Goal: Browse casually: Explore the website without a specific task or goal

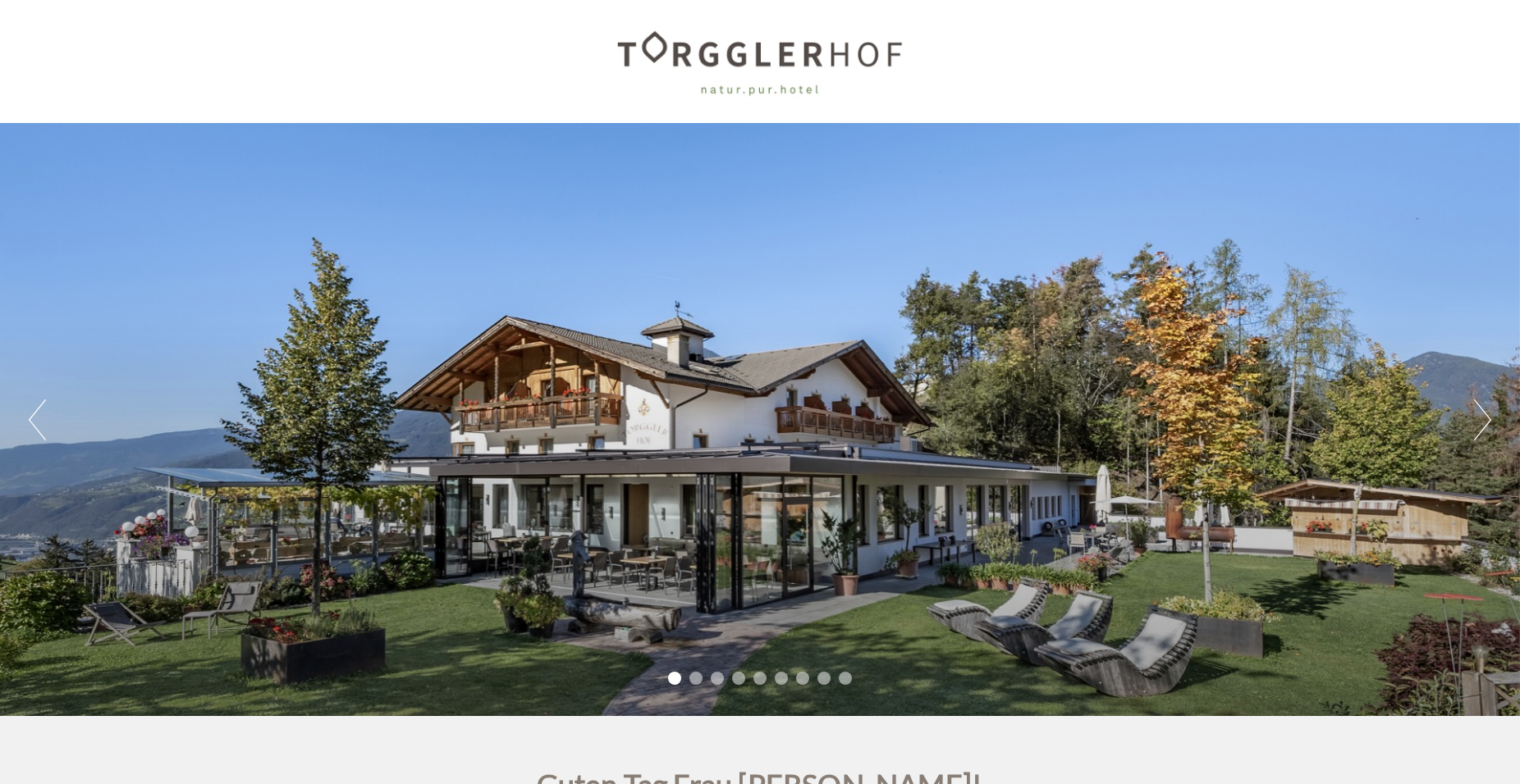
click at [1475, 427] on button "Next" at bounding box center [1482, 419] width 17 height 41
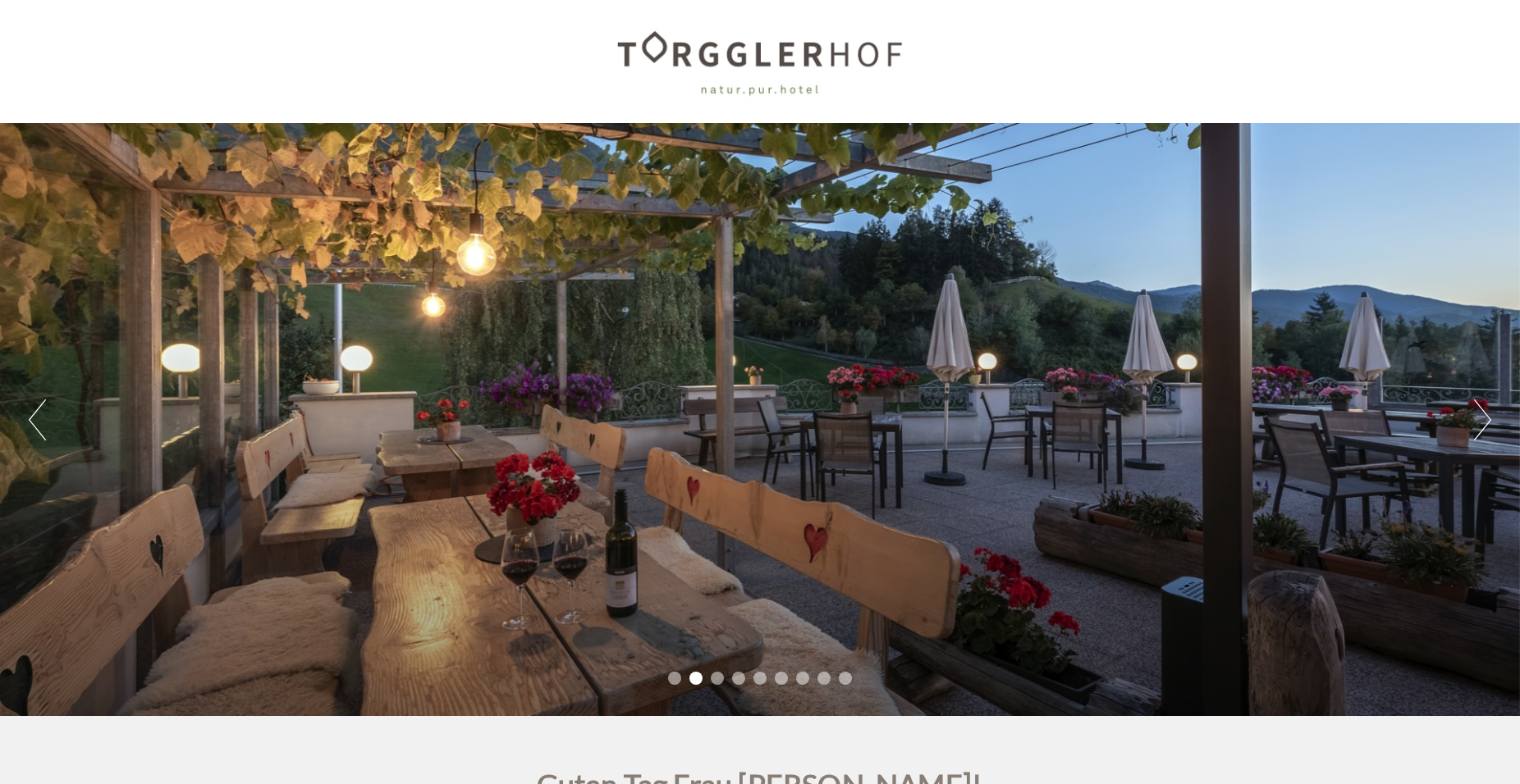
click at [1475, 427] on button "Next" at bounding box center [1482, 419] width 17 height 41
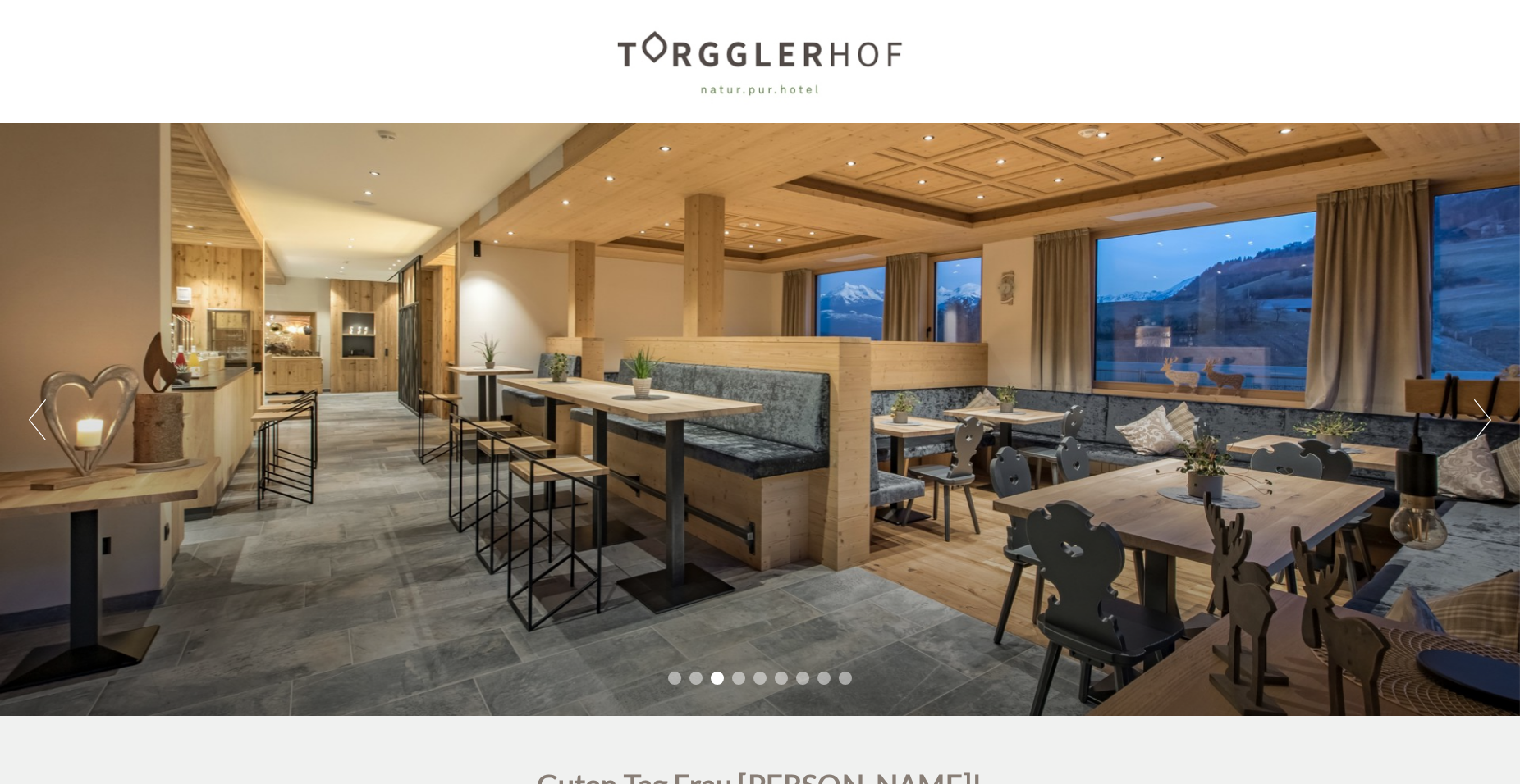
click at [1475, 427] on button "Next" at bounding box center [1482, 419] width 17 height 41
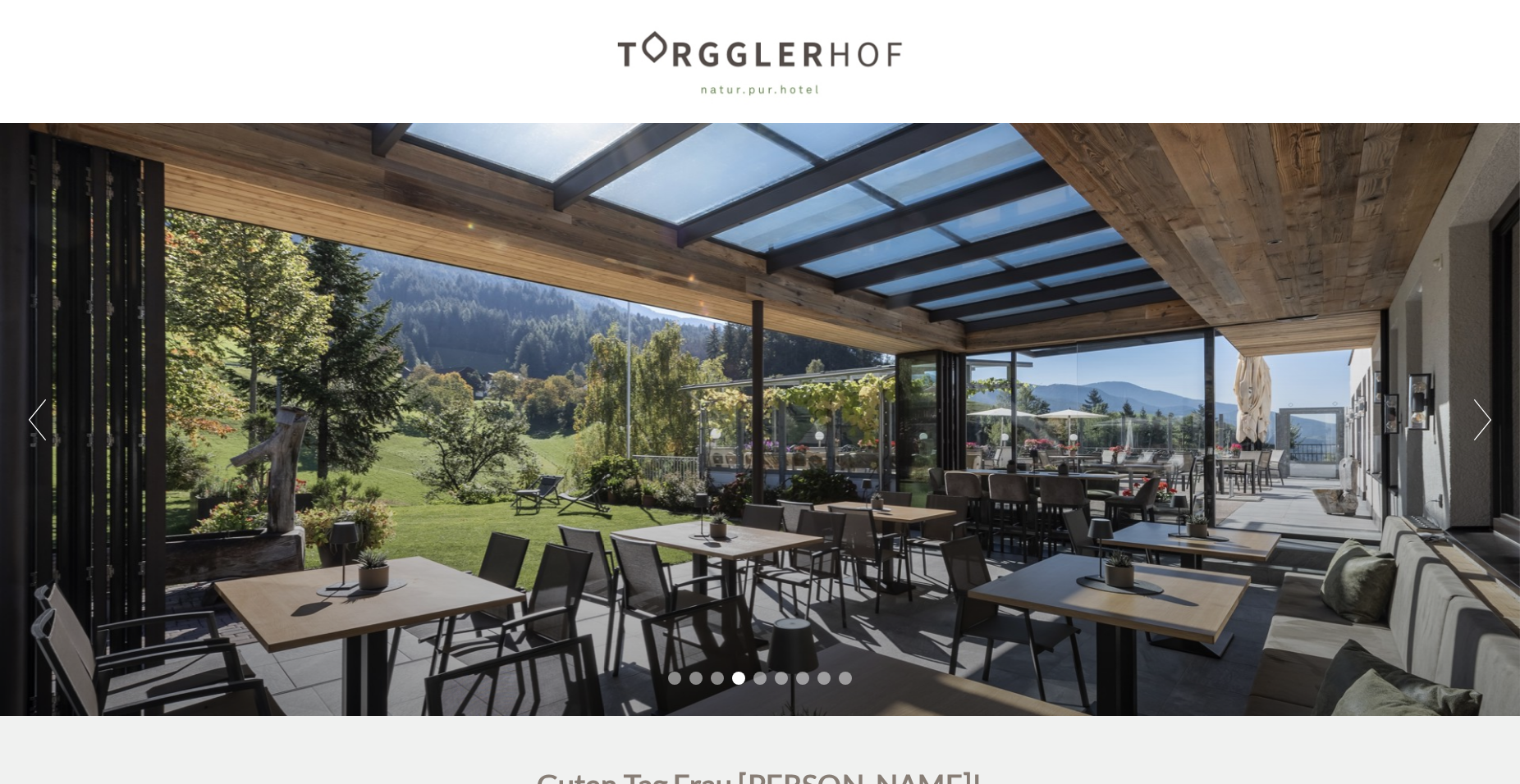
click at [1475, 427] on button "Next" at bounding box center [1482, 419] width 17 height 41
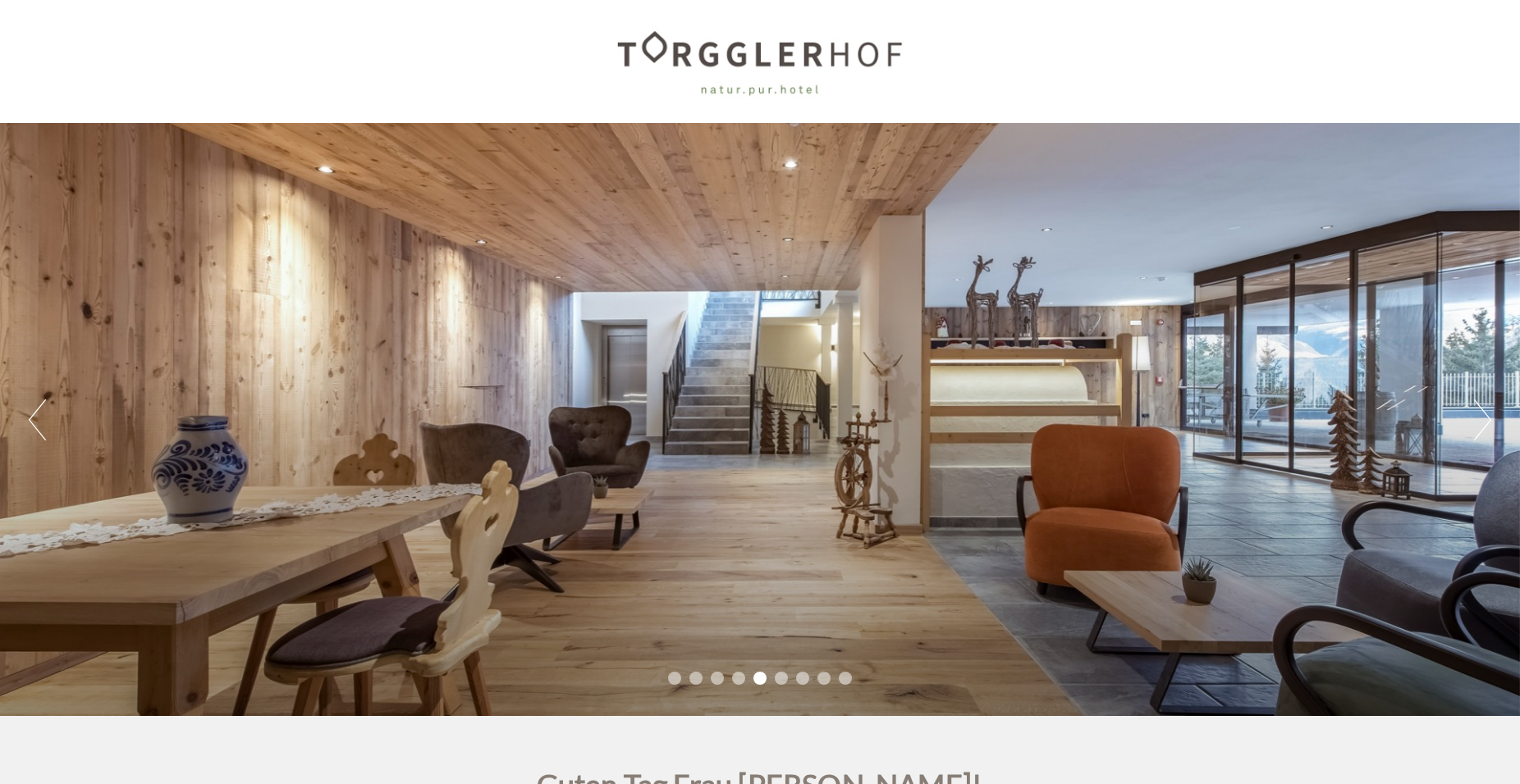
click at [1475, 427] on button "Next" at bounding box center [1482, 419] width 17 height 41
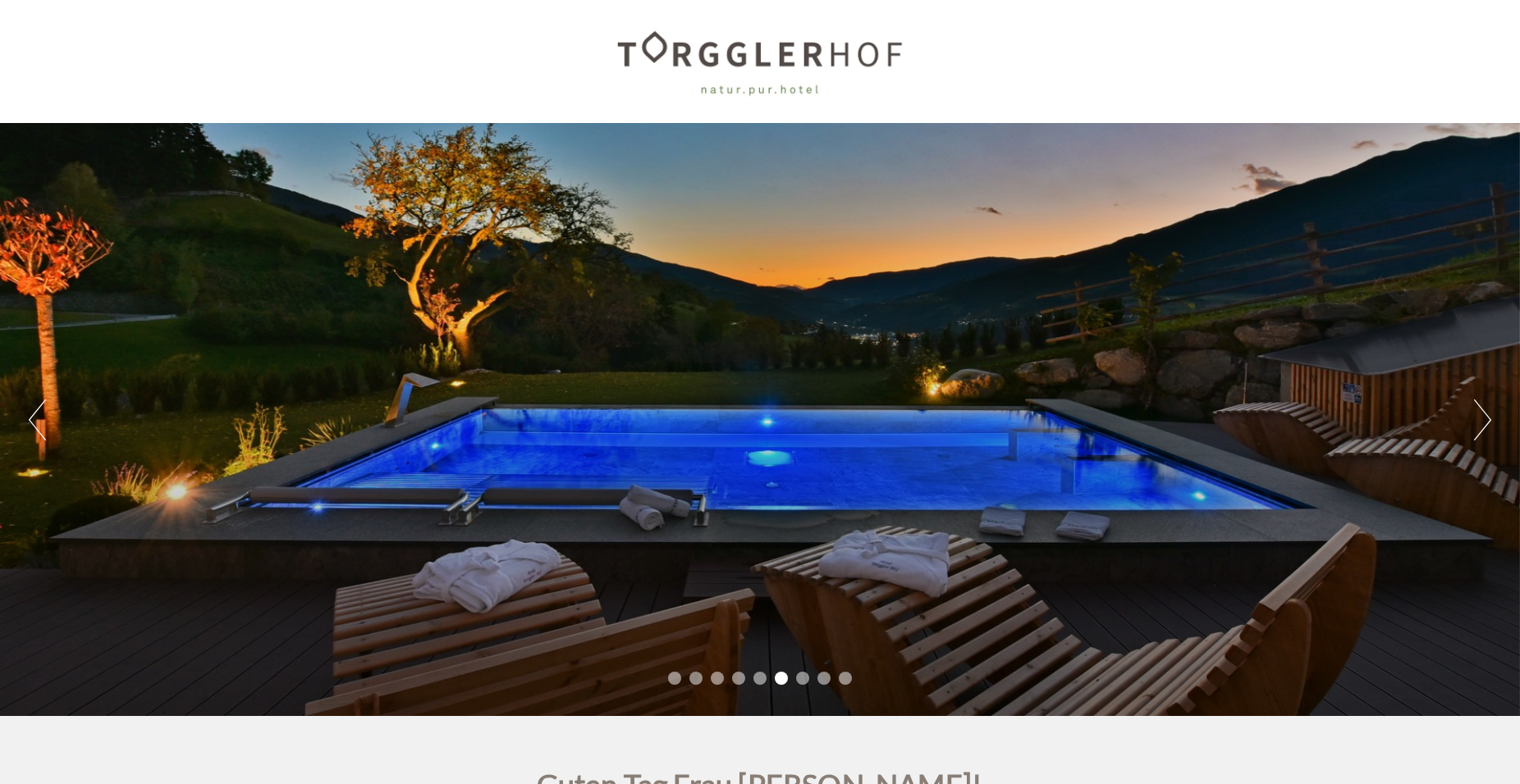
click at [1475, 427] on button "Next" at bounding box center [1482, 419] width 17 height 41
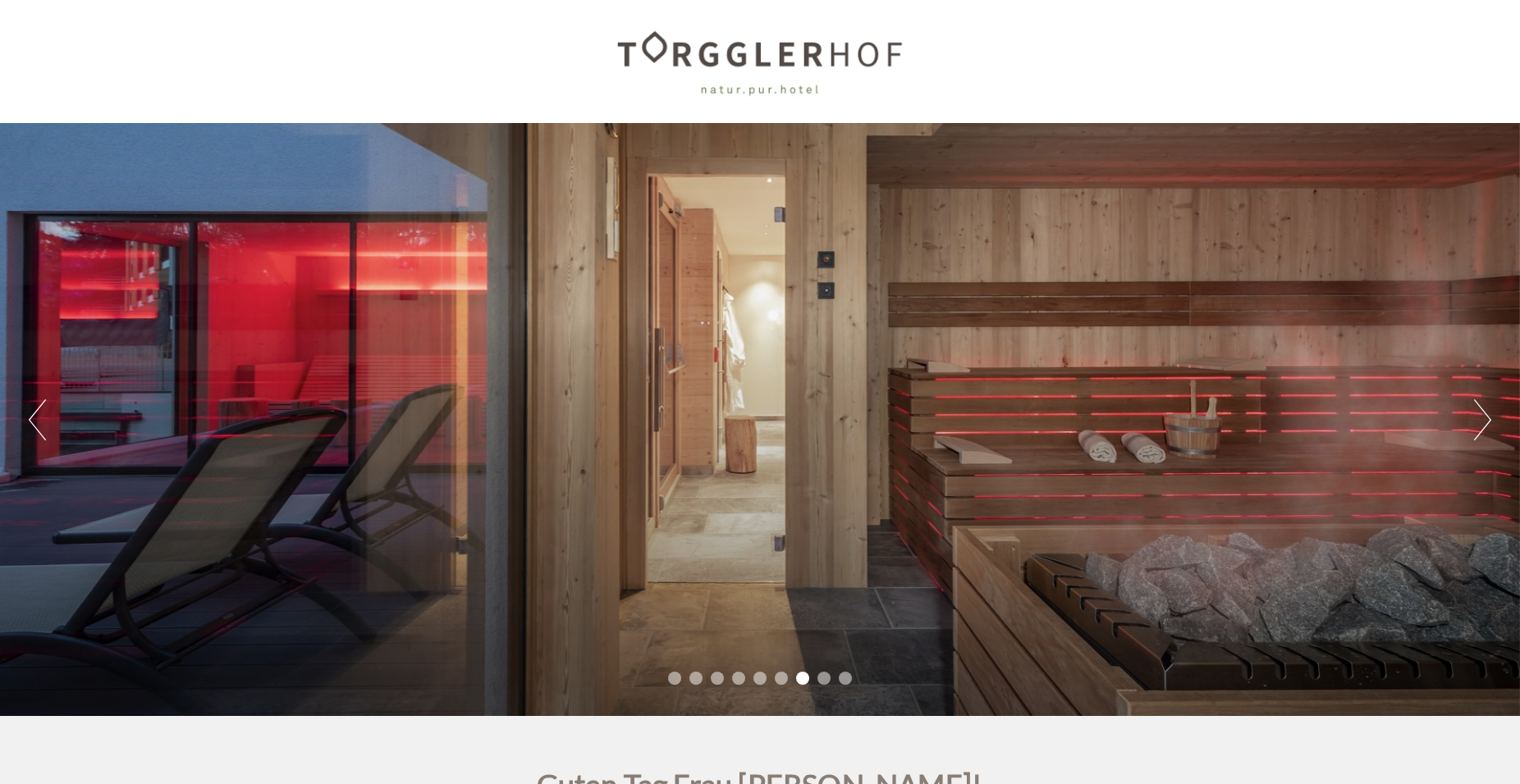
click at [1475, 427] on button "Next" at bounding box center [1482, 419] width 17 height 41
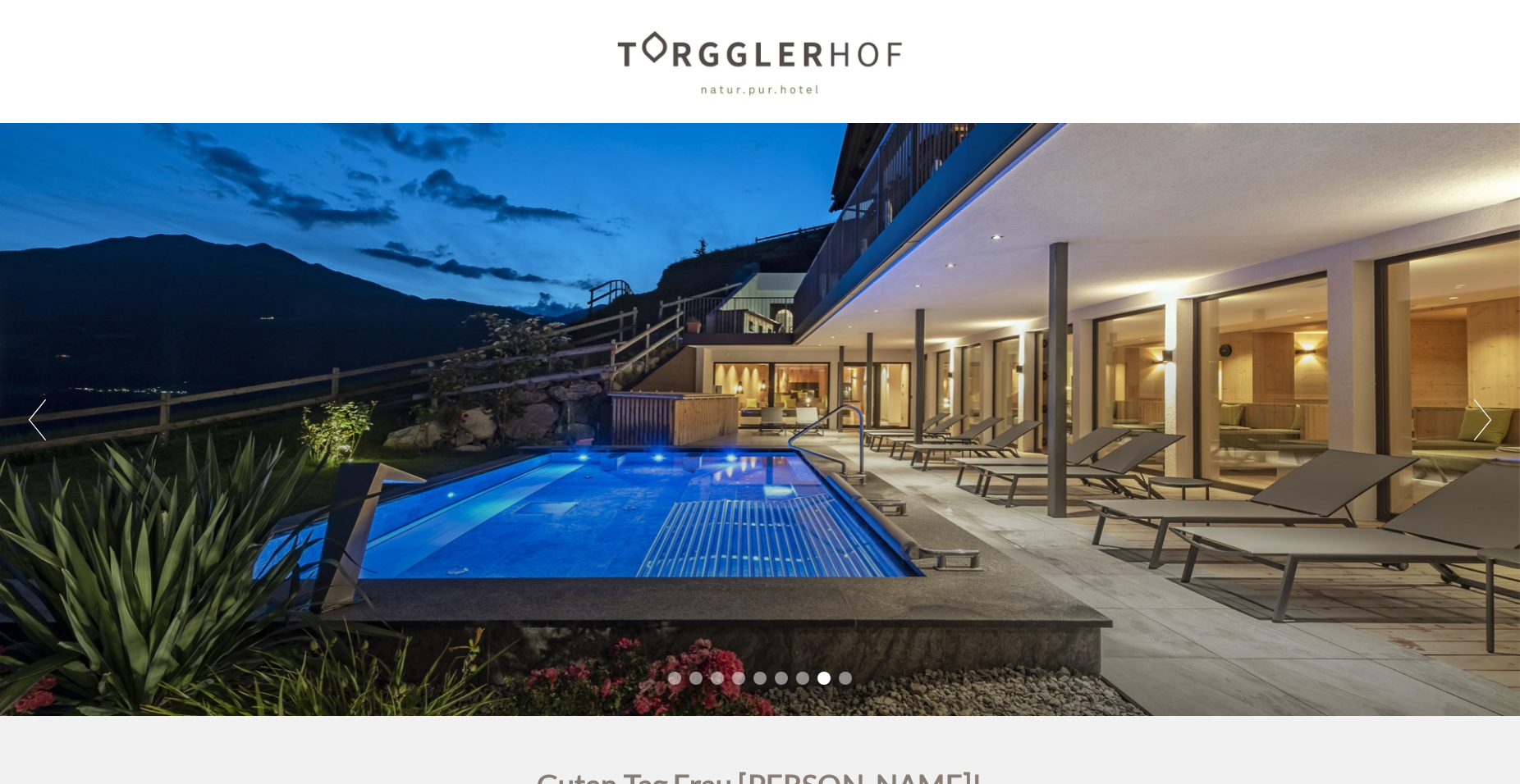
click at [1475, 427] on button "Next" at bounding box center [1482, 419] width 17 height 41
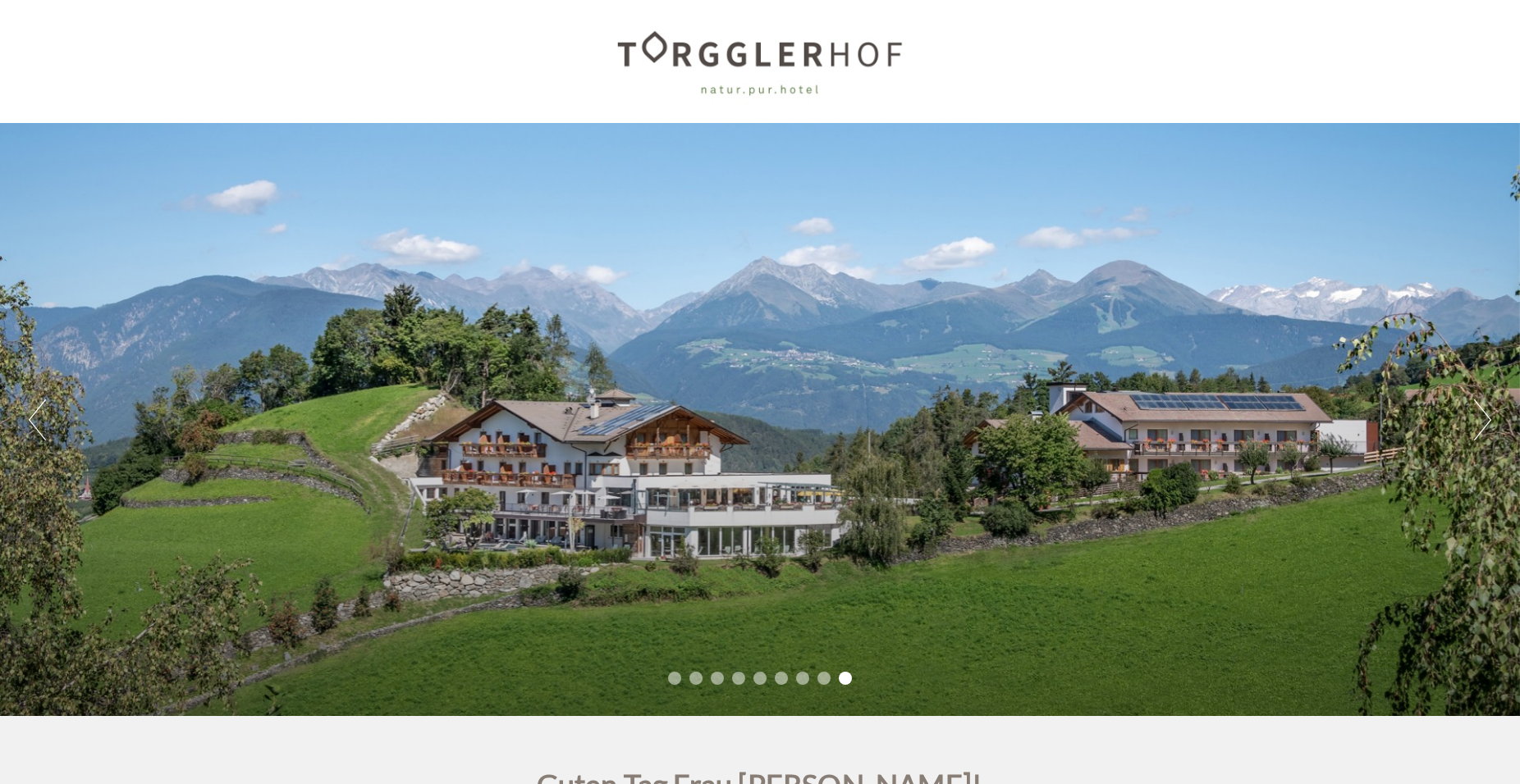
click at [1475, 427] on button "Next" at bounding box center [1482, 419] width 17 height 41
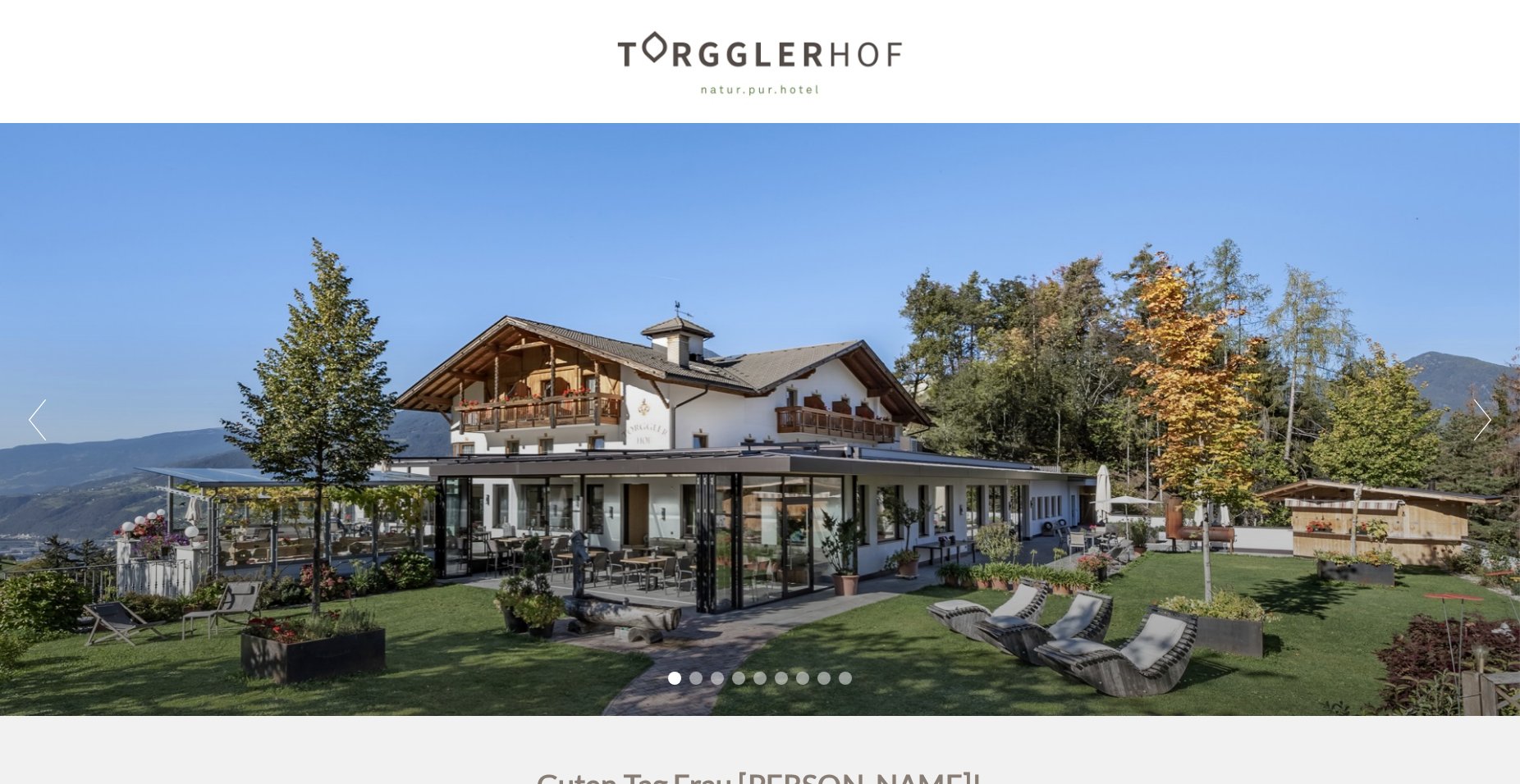
click at [1475, 427] on button "Next" at bounding box center [1482, 419] width 17 height 41
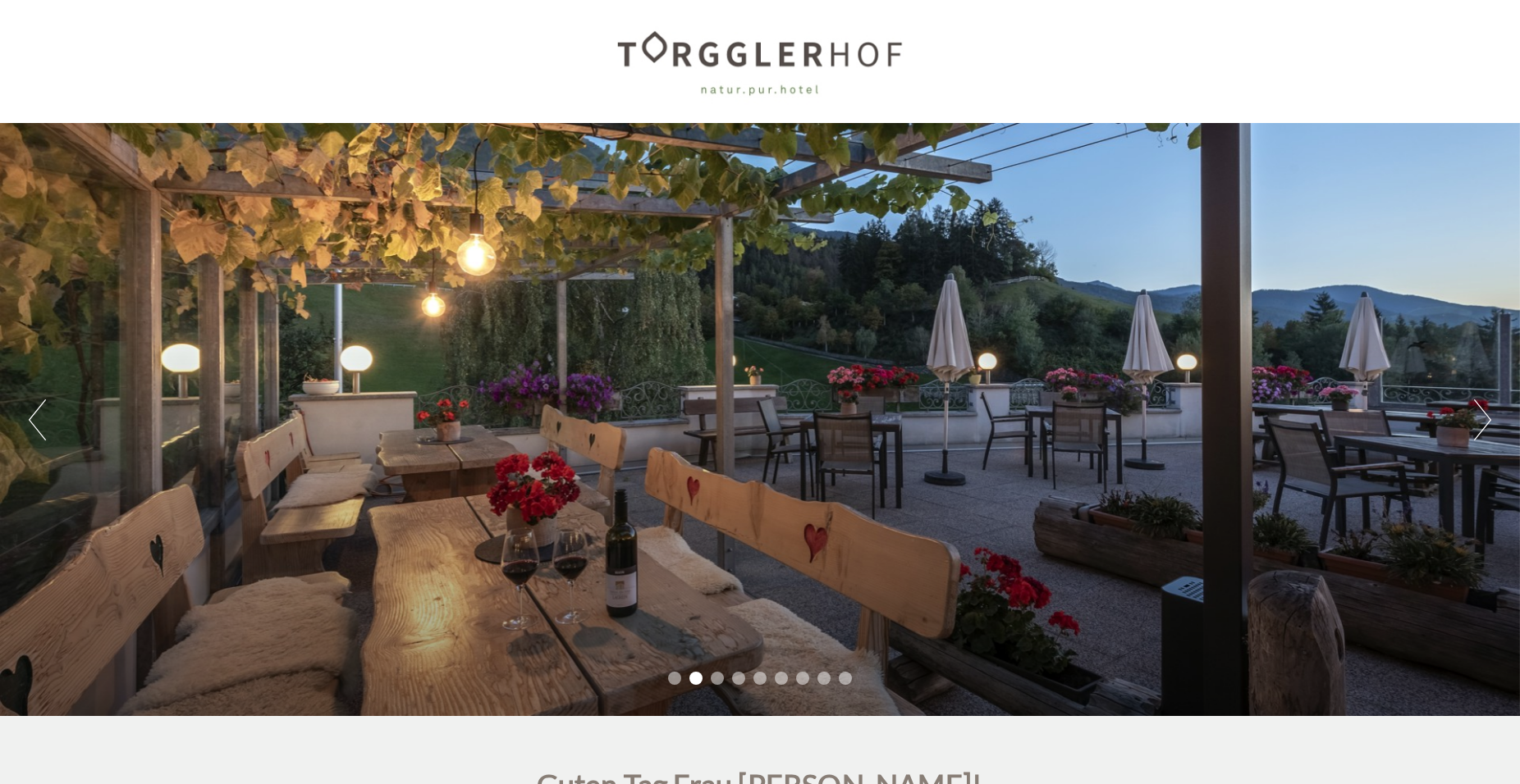
click at [1475, 427] on button "Next" at bounding box center [1482, 419] width 17 height 41
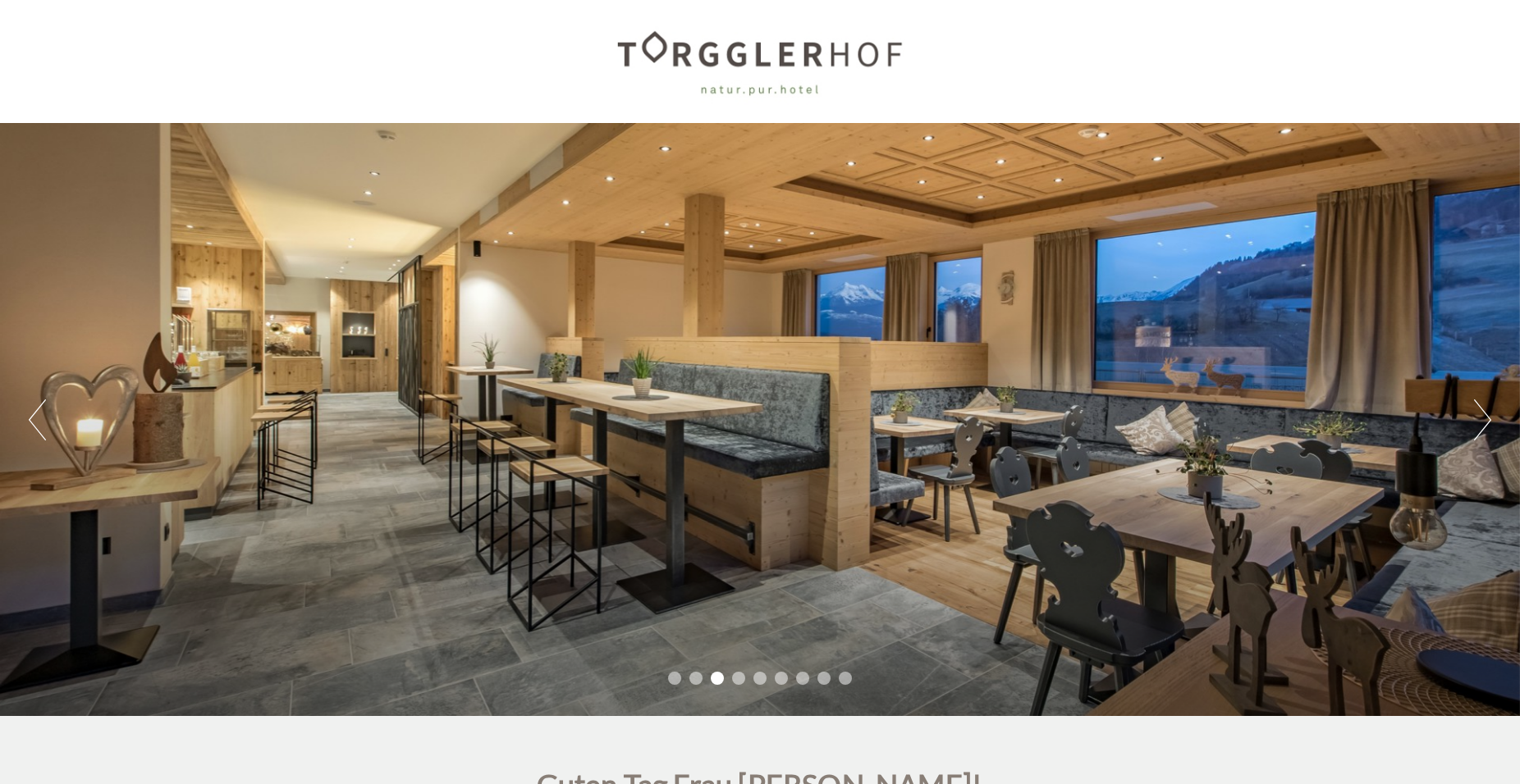
click at [1475, 427] on button "Next" at bounding box center [1482, 419] width 17 height 41
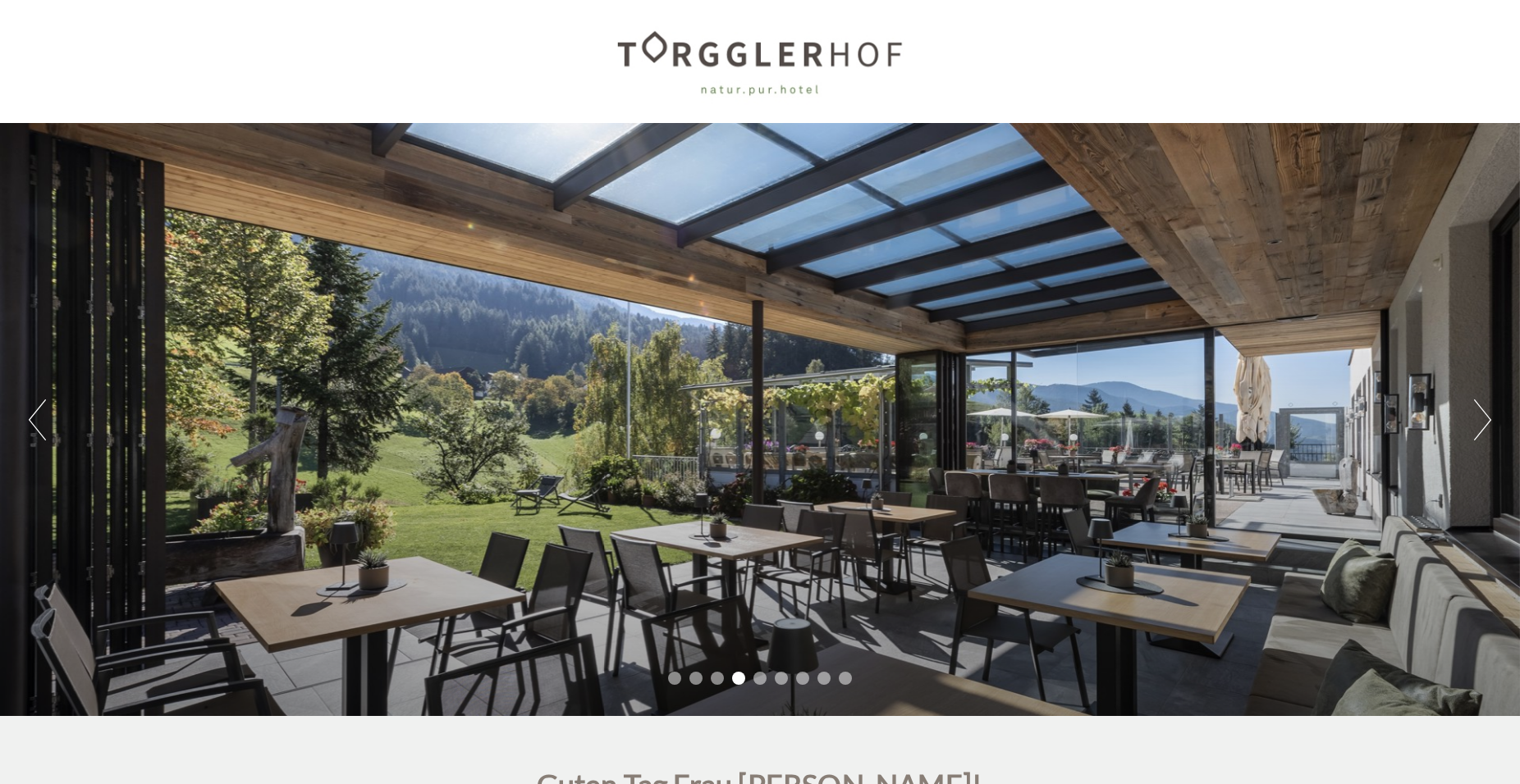
click at [1475, 427] on button "Next" at bounding box center [1482, 419] width 17 height 41
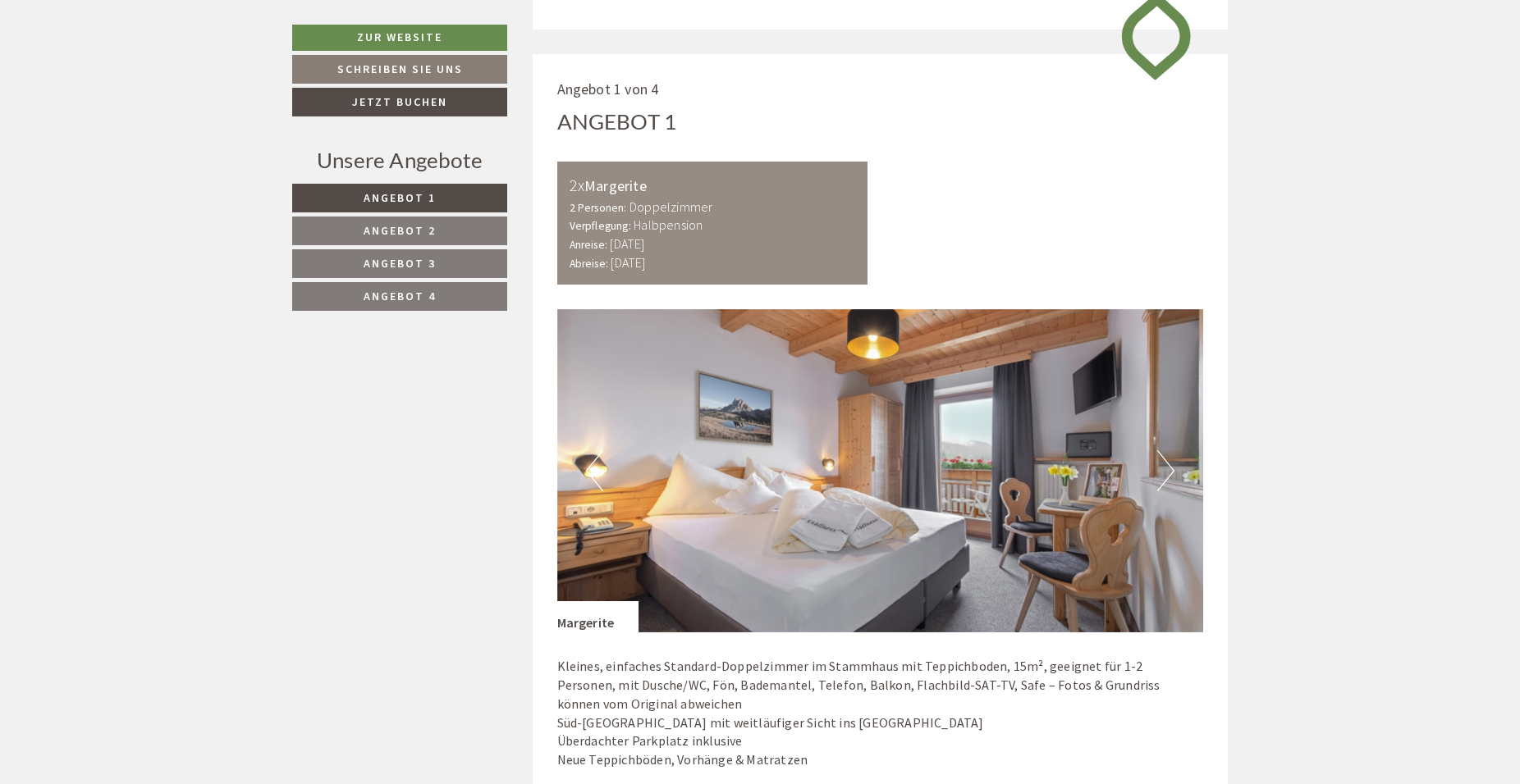
scroll to position [975, 0]
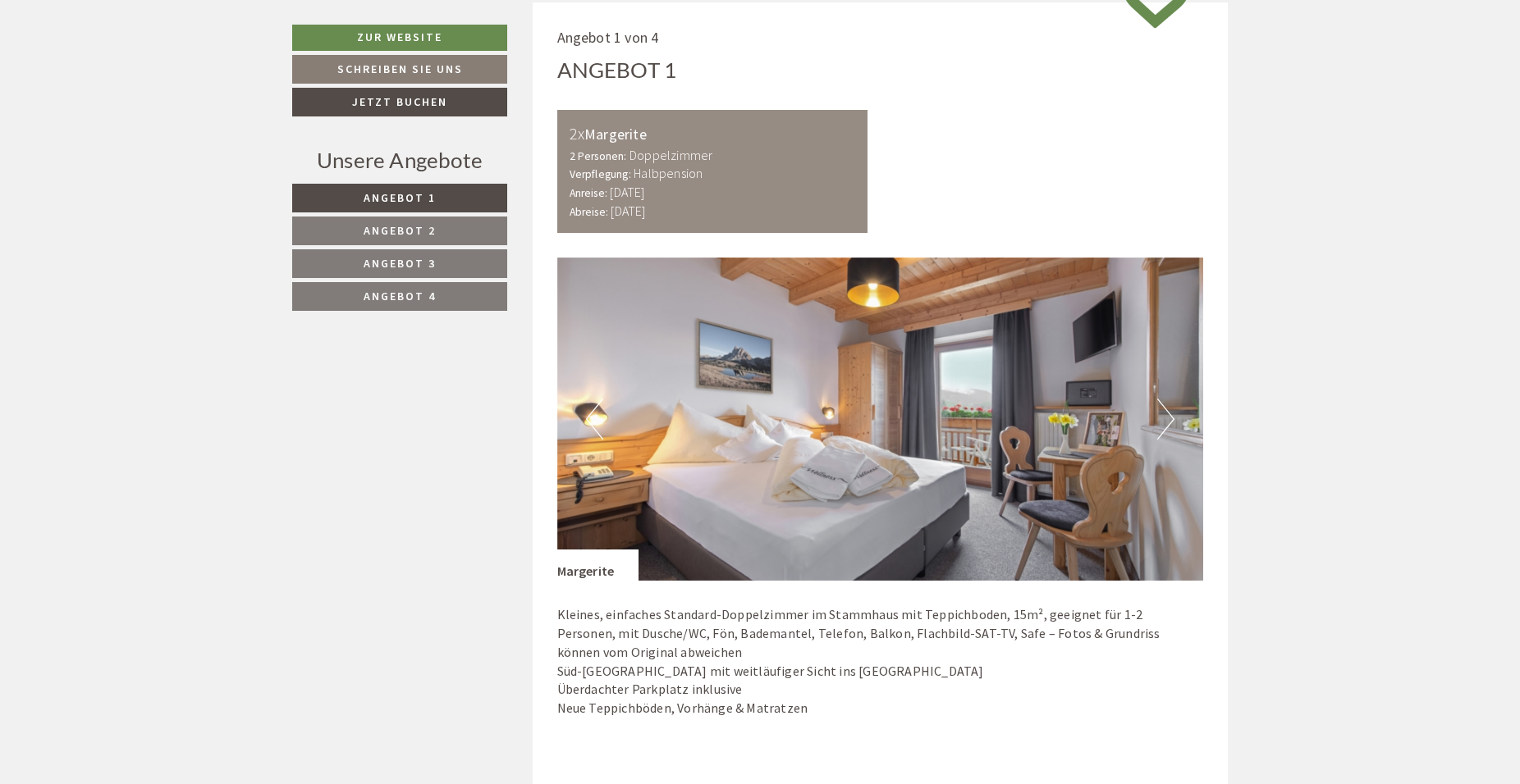
click at [1158, 426] on button "Next" at bounding box center [1165, 418] width 17 height 41
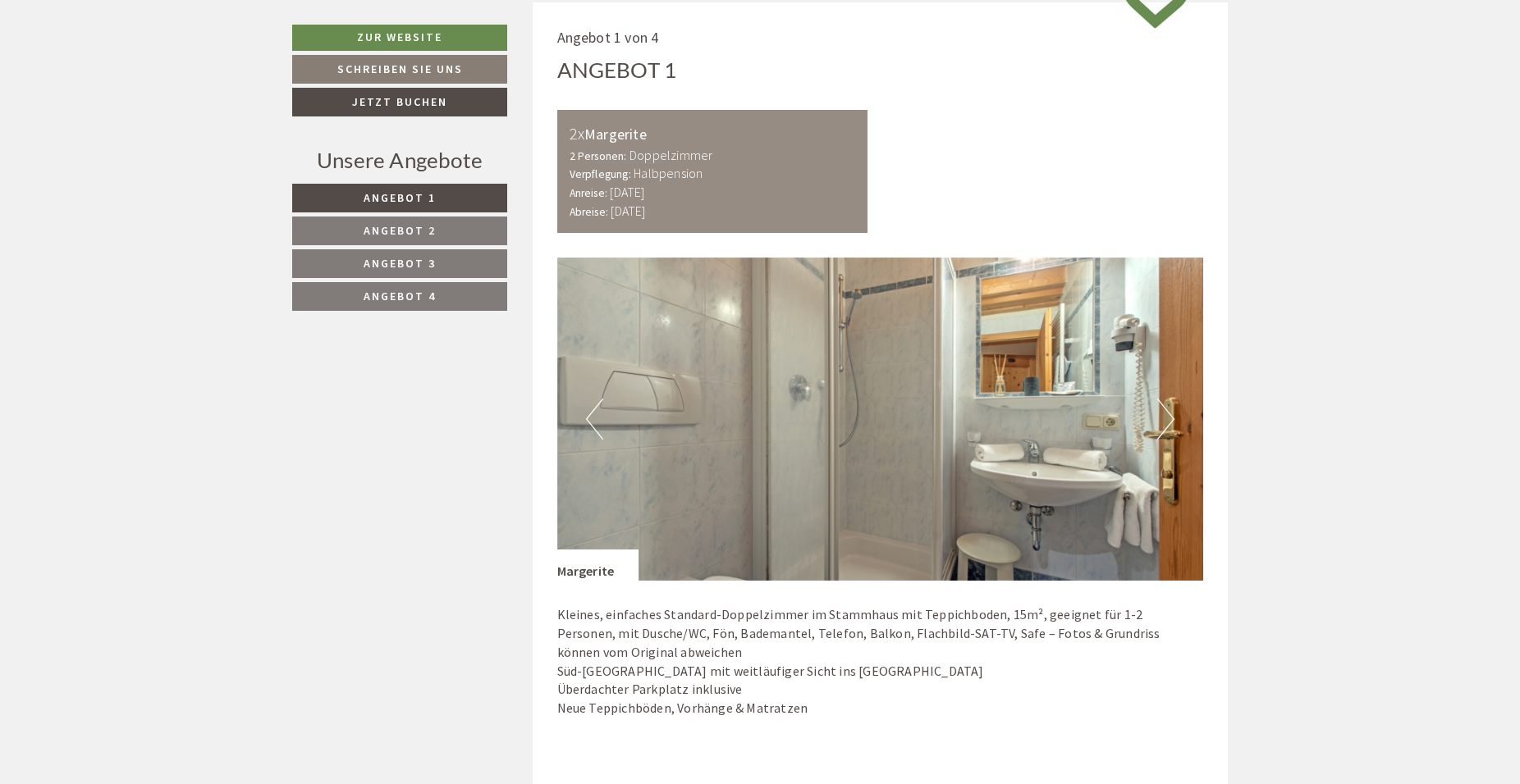
click at [1158, 426] on button "Next" at bounding box center [1165, 418] width 17 height 41
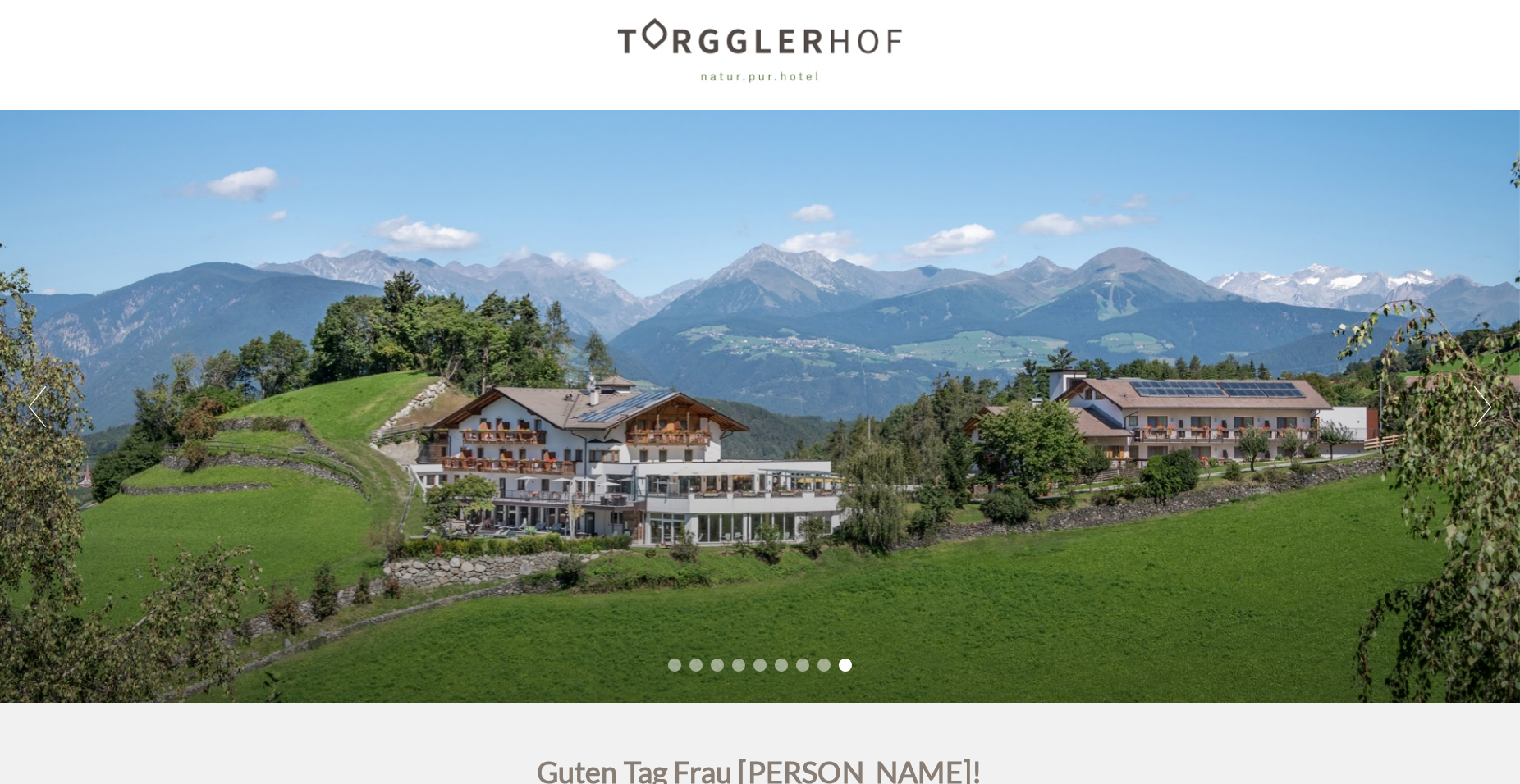
scroll to position [0, 0]
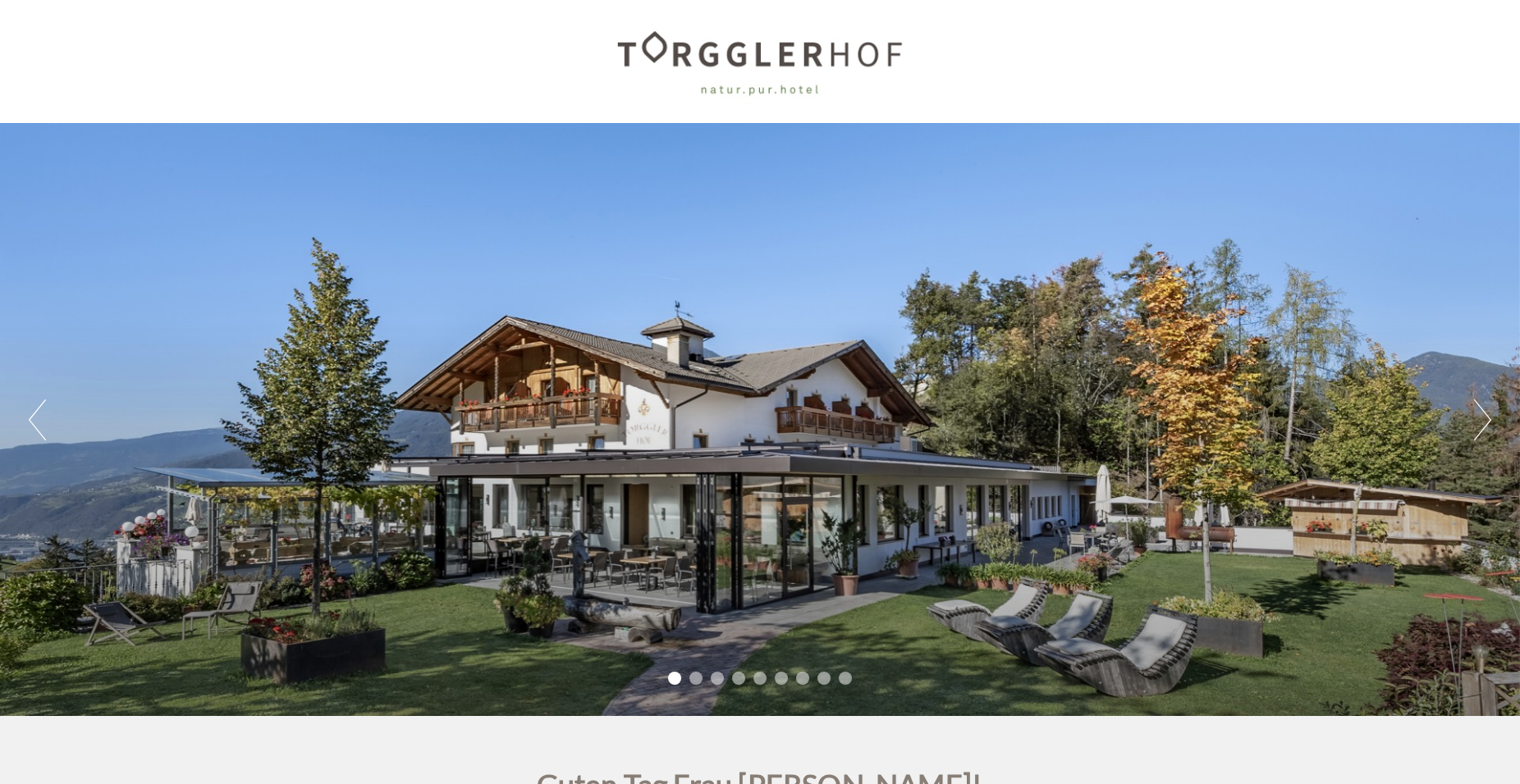
click at [1467, 412] on div "Previous Next 1 2 3 4 5 6 7 8 9" at bounding box center [760, 419] width 1520 height 593
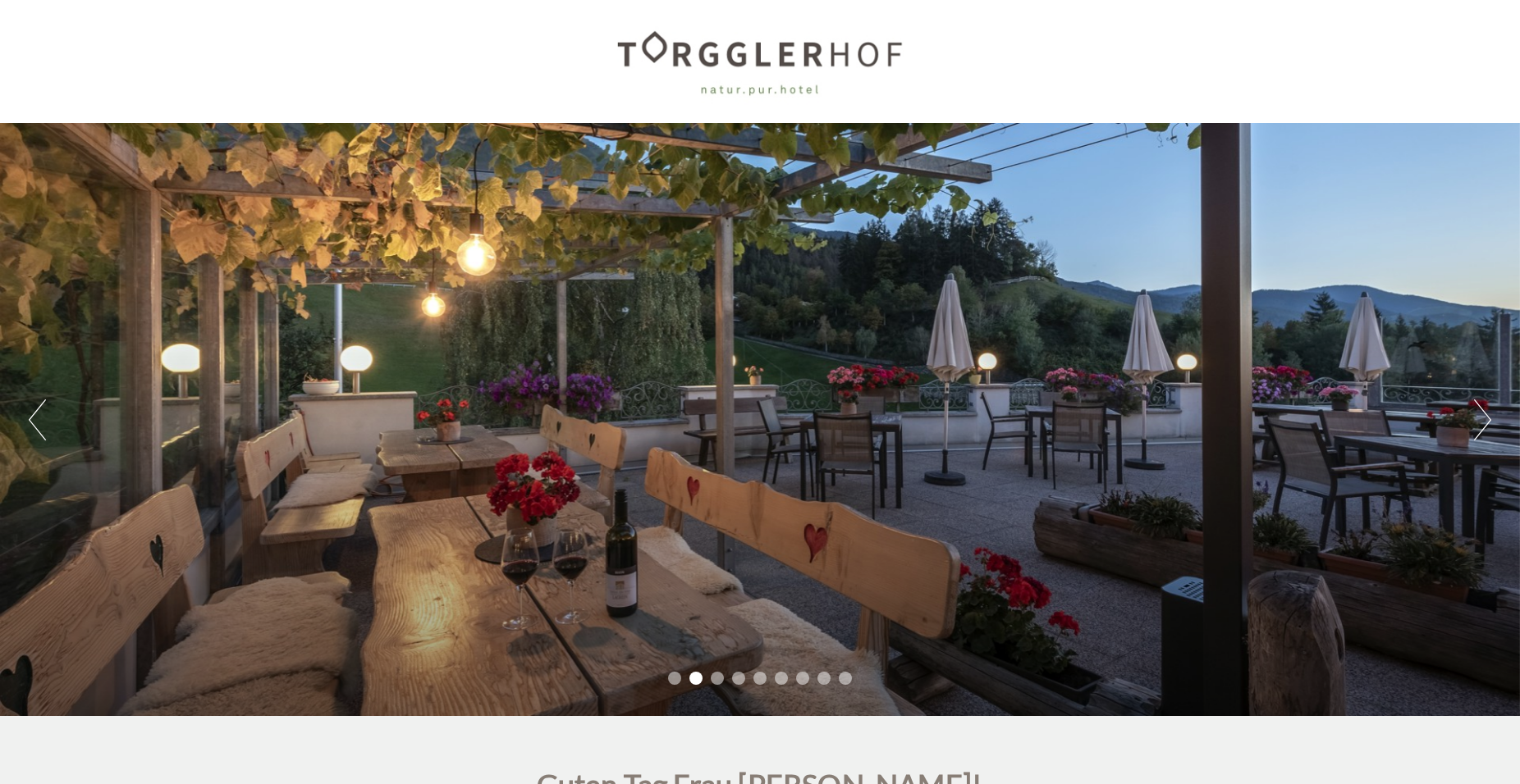
click at [1481, 420] on button "Next" at bounding box center [1482, 419] width 17 height 41
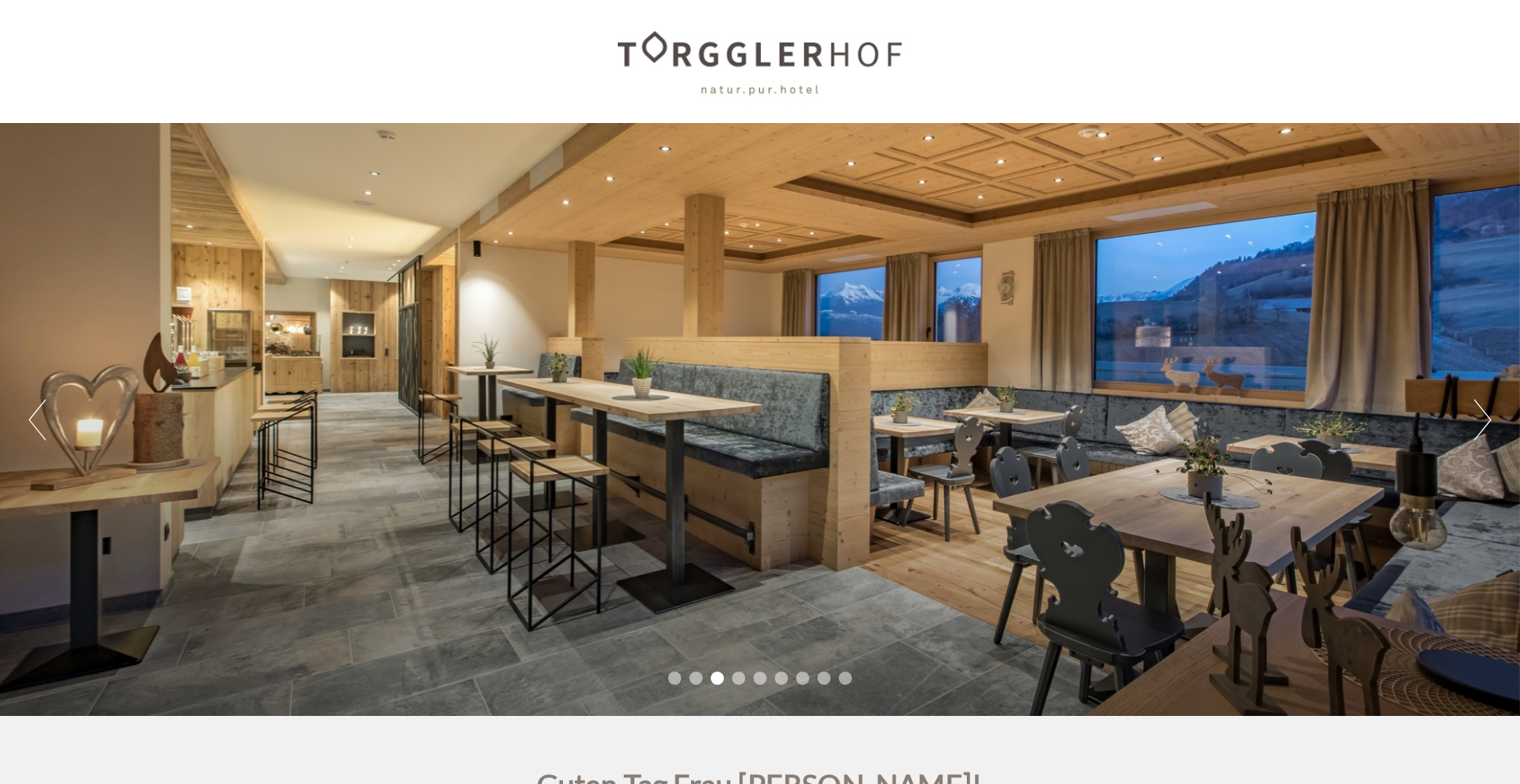
click at [1481, 420] on button "Next" at bounding box center [1482, 419] width 17 height 41
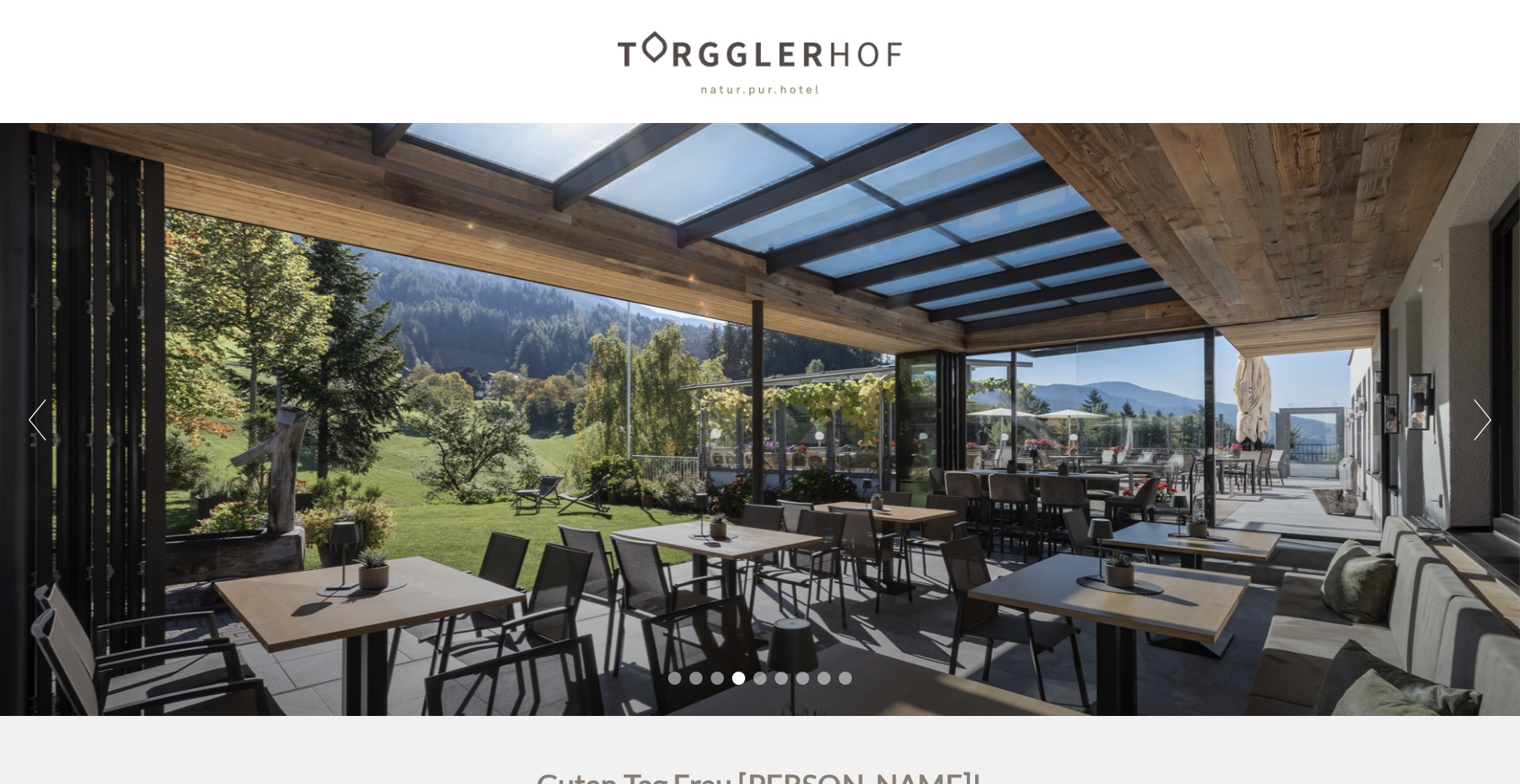
click at [1481, 420] on button "Next" at bounding box center [1482, 419] width 17 height 41
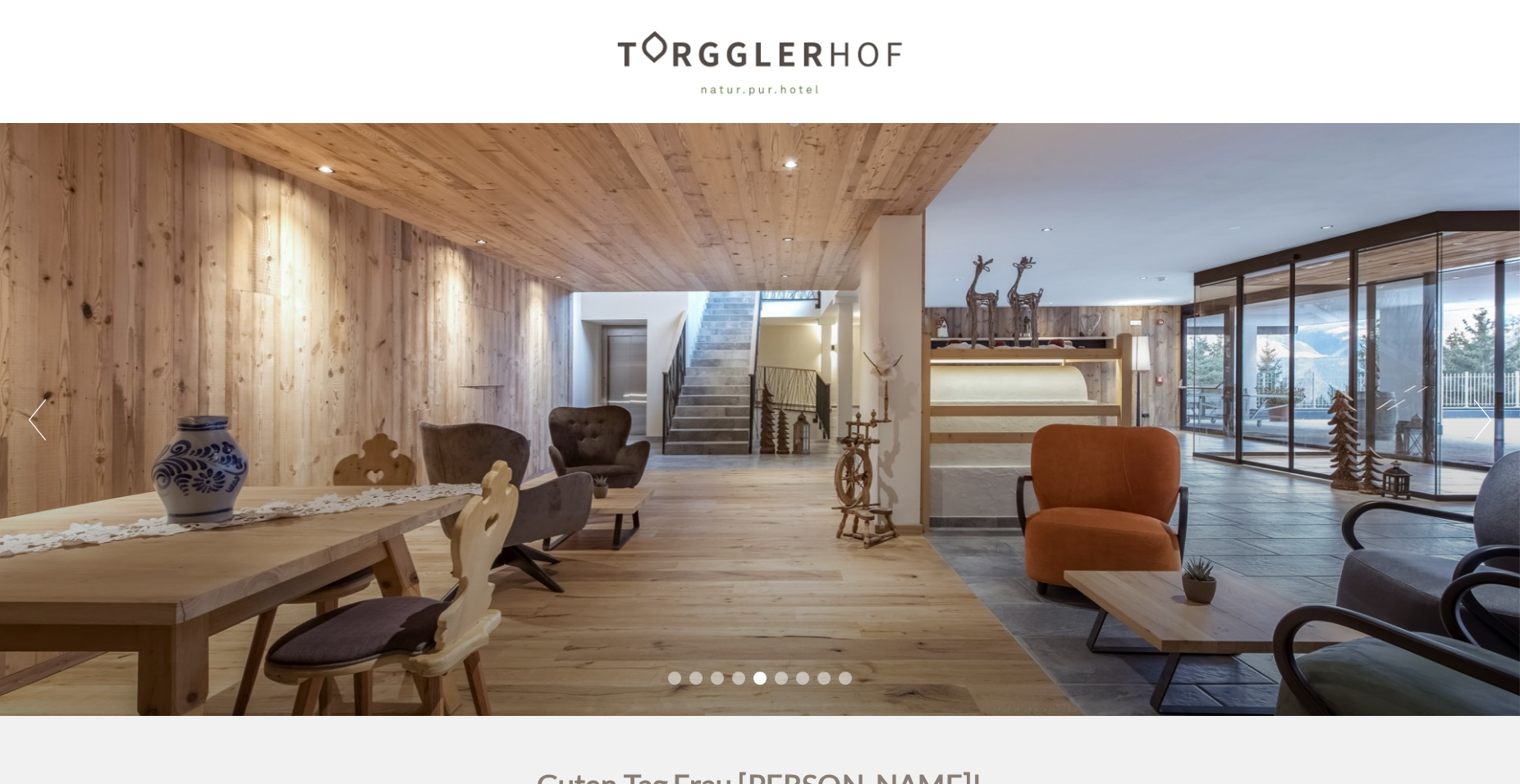
click at [1481, 420] on button "Next" at bounding box center [1482, 419] width 17 height 41
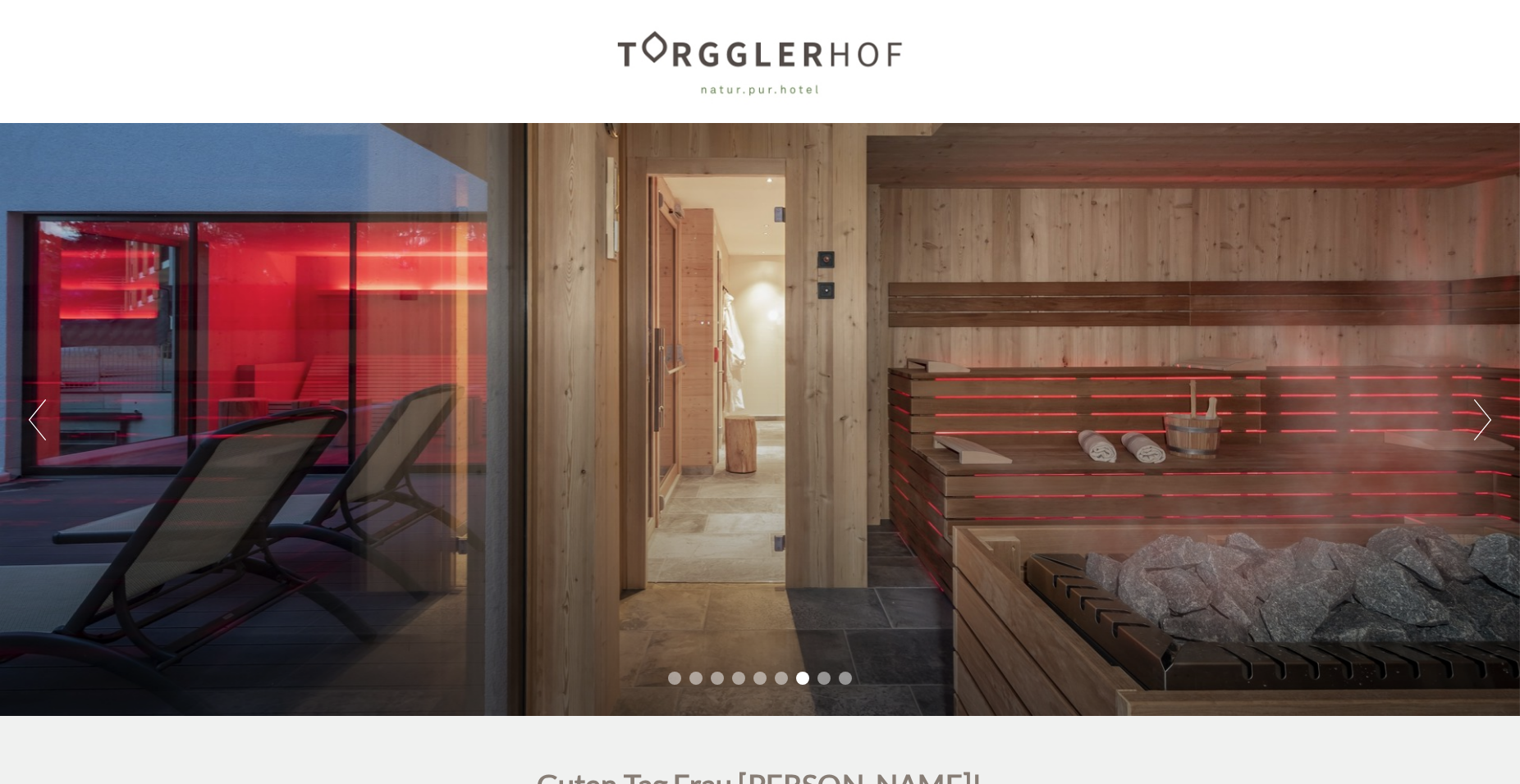
click at [1466, 433] on div "Previous Next 1 2 3 4 5 6 7 8 9" at bounding box center [760, 419] width 1520 height 593
click at [1477, 425] on button "Next" at bounding box center [1482, 419] width 17 height 41
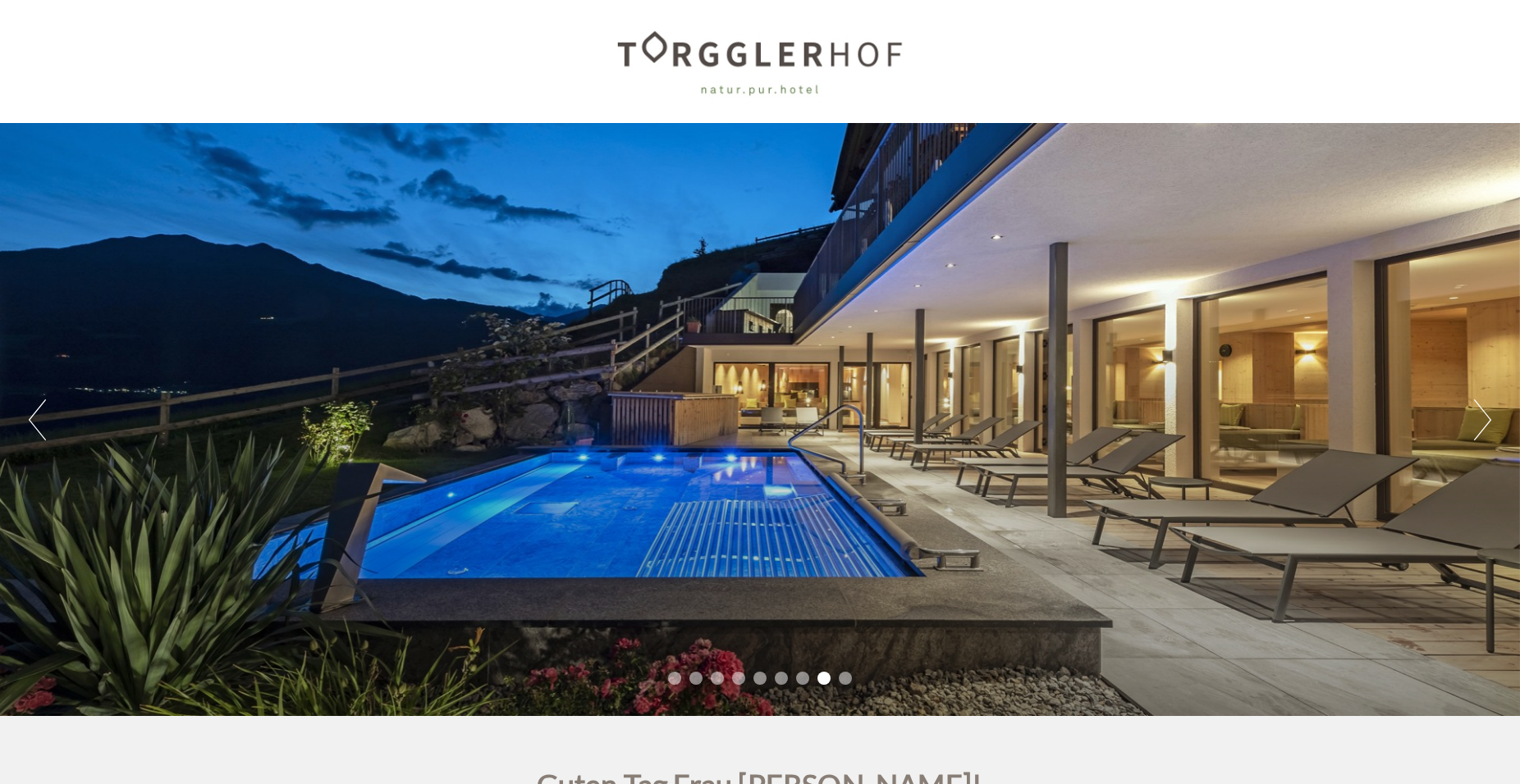
click at [34, 416] on button "Previous" at bounding box center [37, 419] width 17 height 41
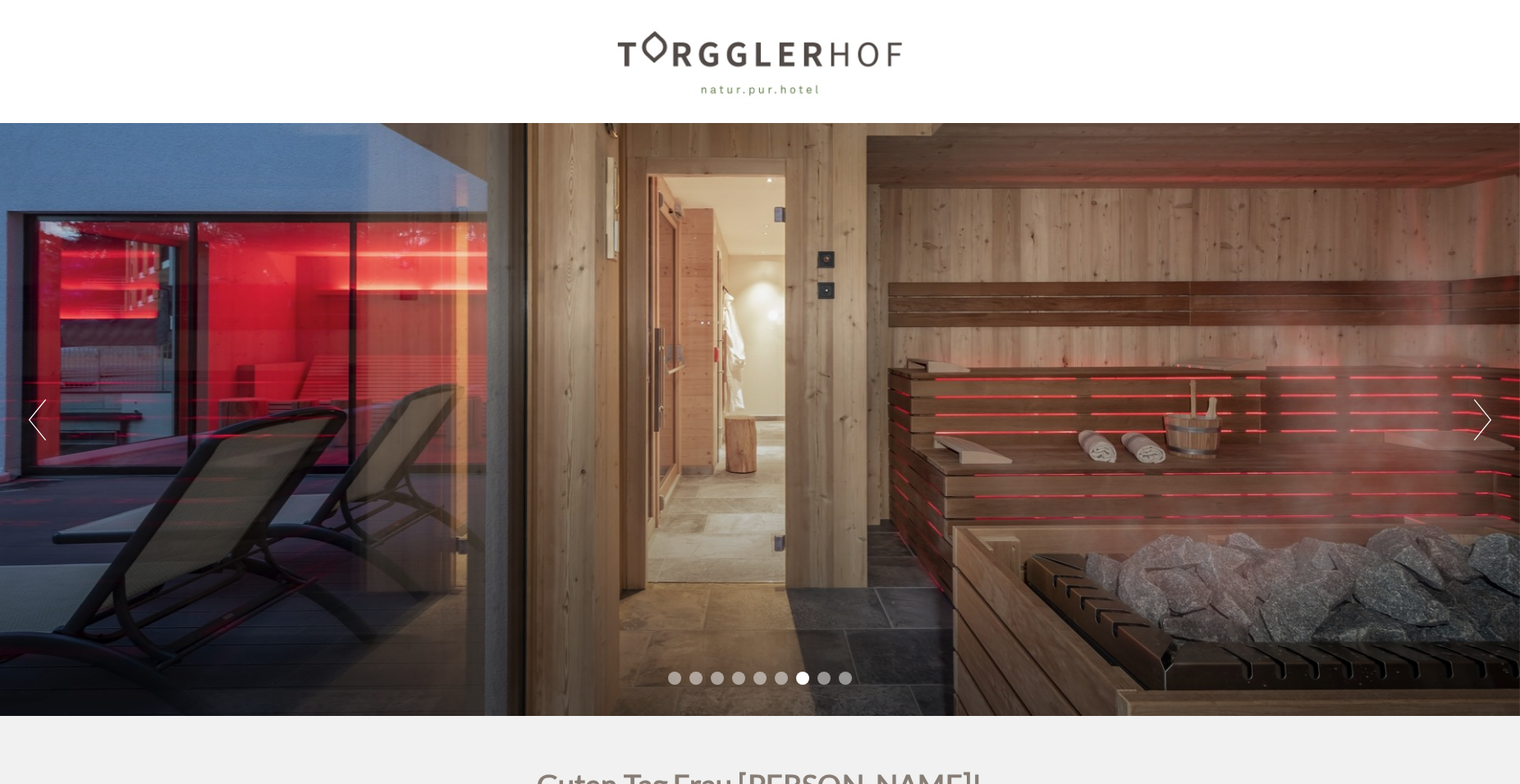
click at [35, 415] on button "Previous" at bounding box center [37, 419] width 17 height 41
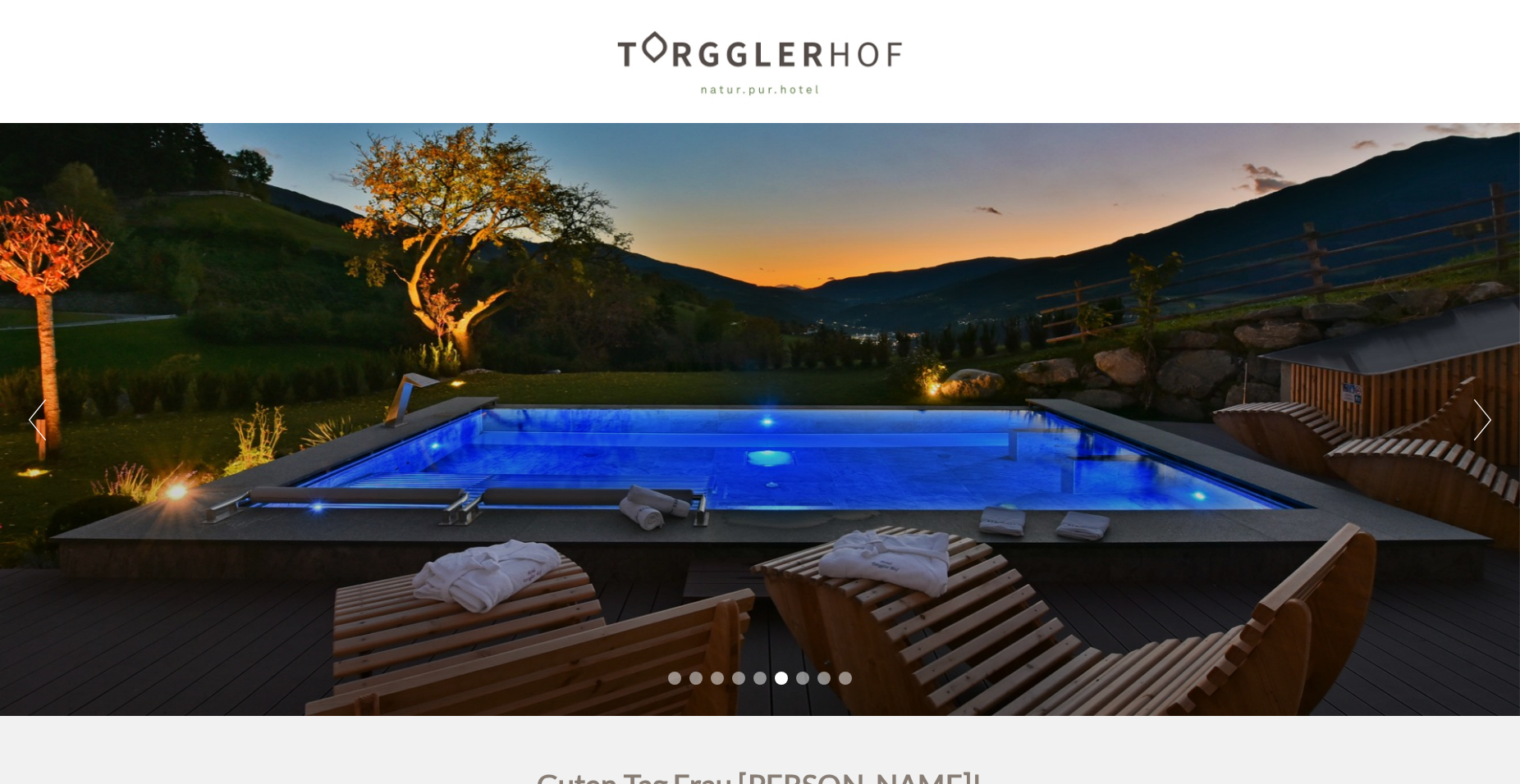
drag, startPoint x: 988, startPoint y: 209, endPoint x: 983, endPoint y: 225, distance: 16.8
click at [983, 225] on div "Previous Next 1 2 3 4 5 6 7 8 9" at bounding box center [760, 419] width 1520 height 593
click at [1481, 420] on button "Next" at bounding box center [1482, 419] width 17 height 41
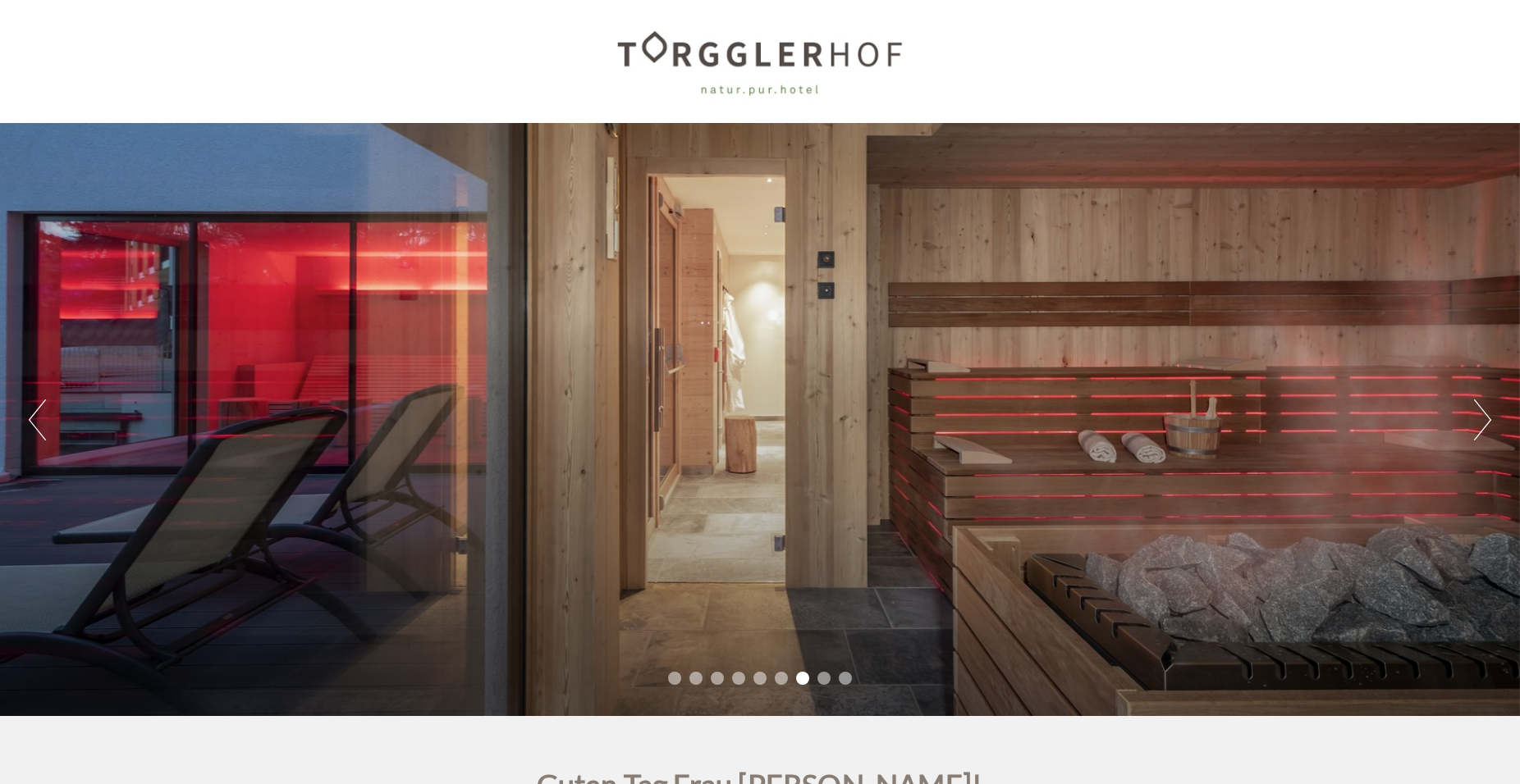
click at [1481, 420] on button "Next" at bounding box center [1482, 419] width 17 height 41
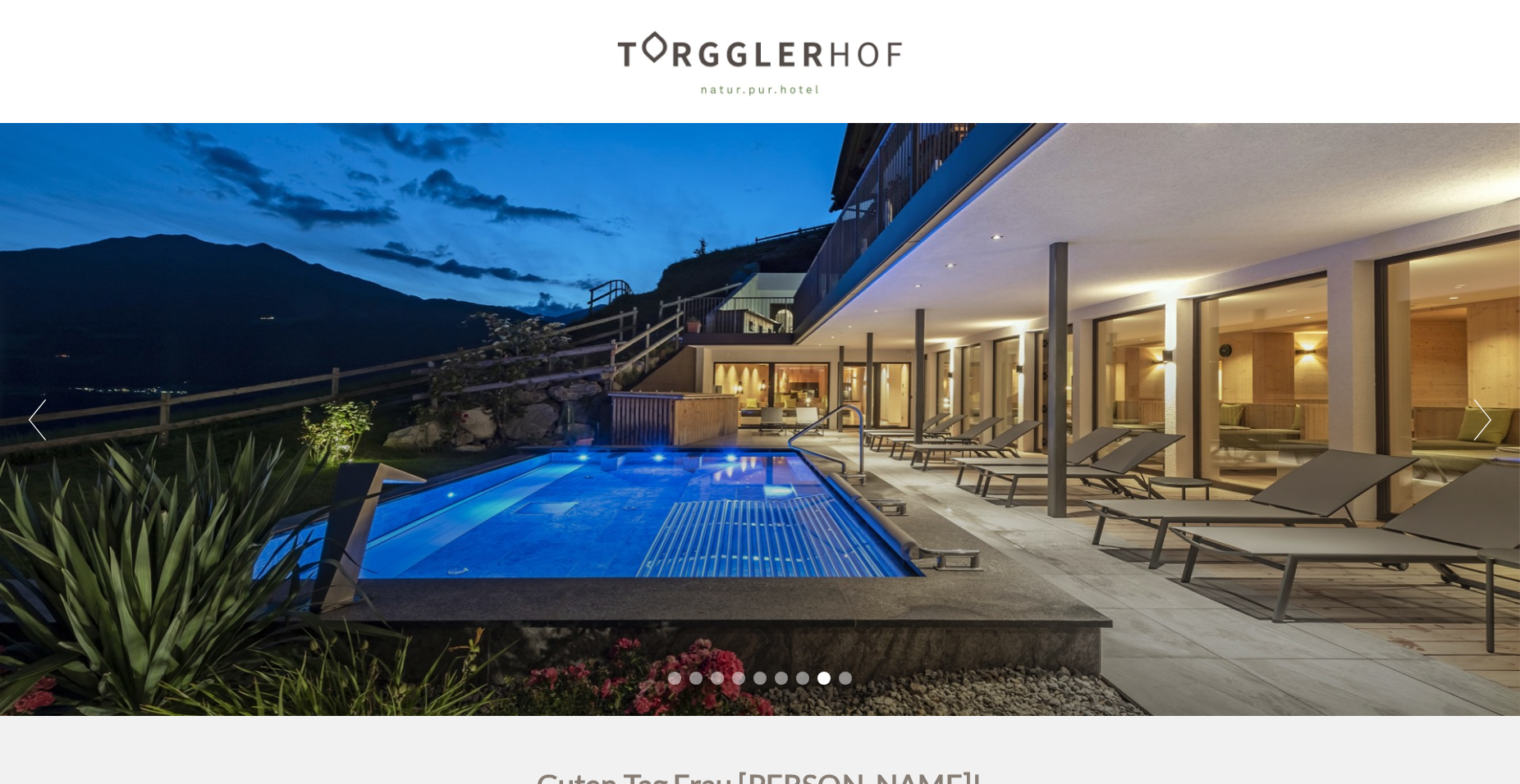
click at [1481, 420] on button "Next" at bounding box center [1482, 419] width 17 height 41
